Goal: Task Accomplishment & Management: Manage account settings

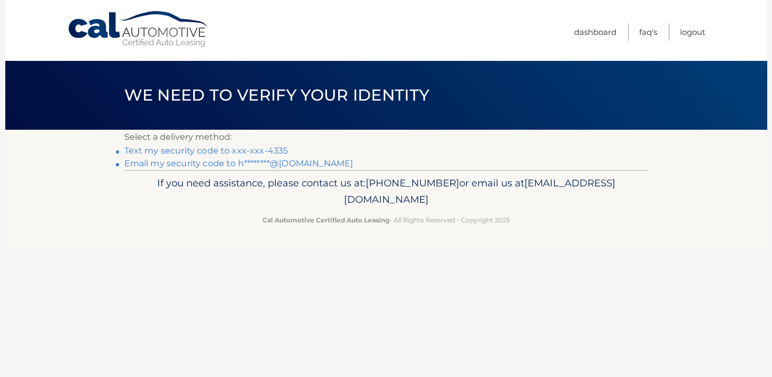
click at [250, 153] on link "Text my security code to xxx-xxx-4335" at bounding box center [206, 151] width 164 height 10
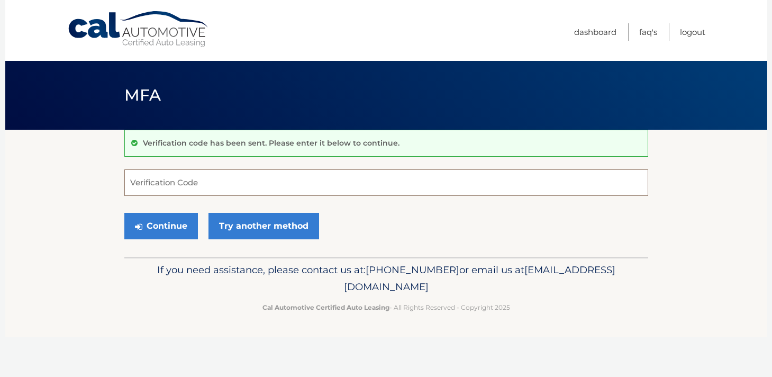
click at [202, 186] on input "Verification Code" at bounding box center [386, 182] width 524 height 26
type input "877311"
click at [176, 229] on button "Continue" at bounding box center [161, 226] width 74 height 26
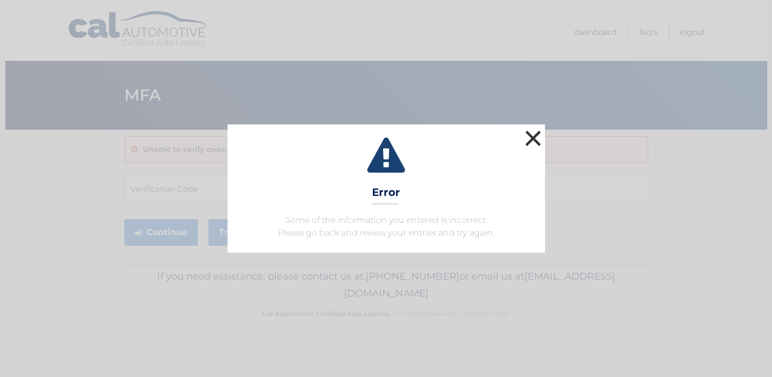
click at [529, 139] on button "×" at bounding box center [533, 138] width 21 height 21
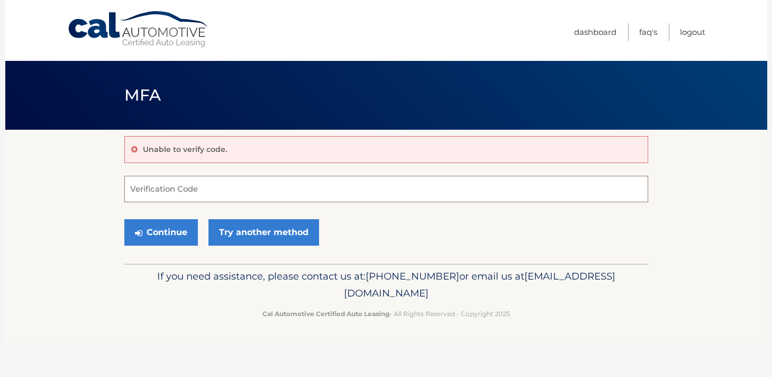
click at [206, 193] on input "Verification Code" at bounding box center [386, 189] width 524 height 26
type input "837311"
click at [177, 232] on button "Continue" at bounding box center [161, 232] width 74 height 26
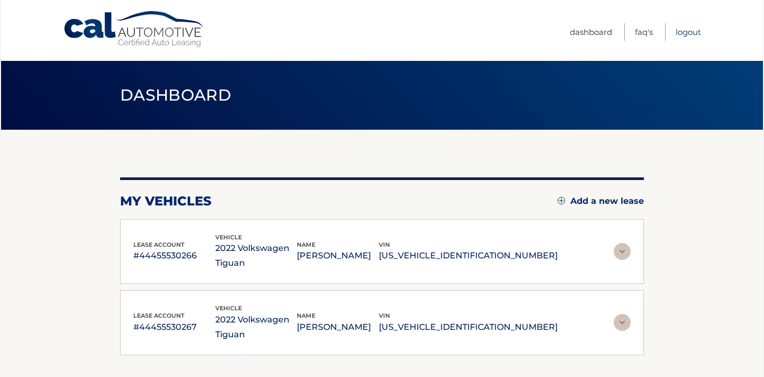
click at [688, 34] on link "Logout" at bounding box center [688, 31] width 25 height 17
